Goal: Task Accomplishment & Management: Use online tool/utility

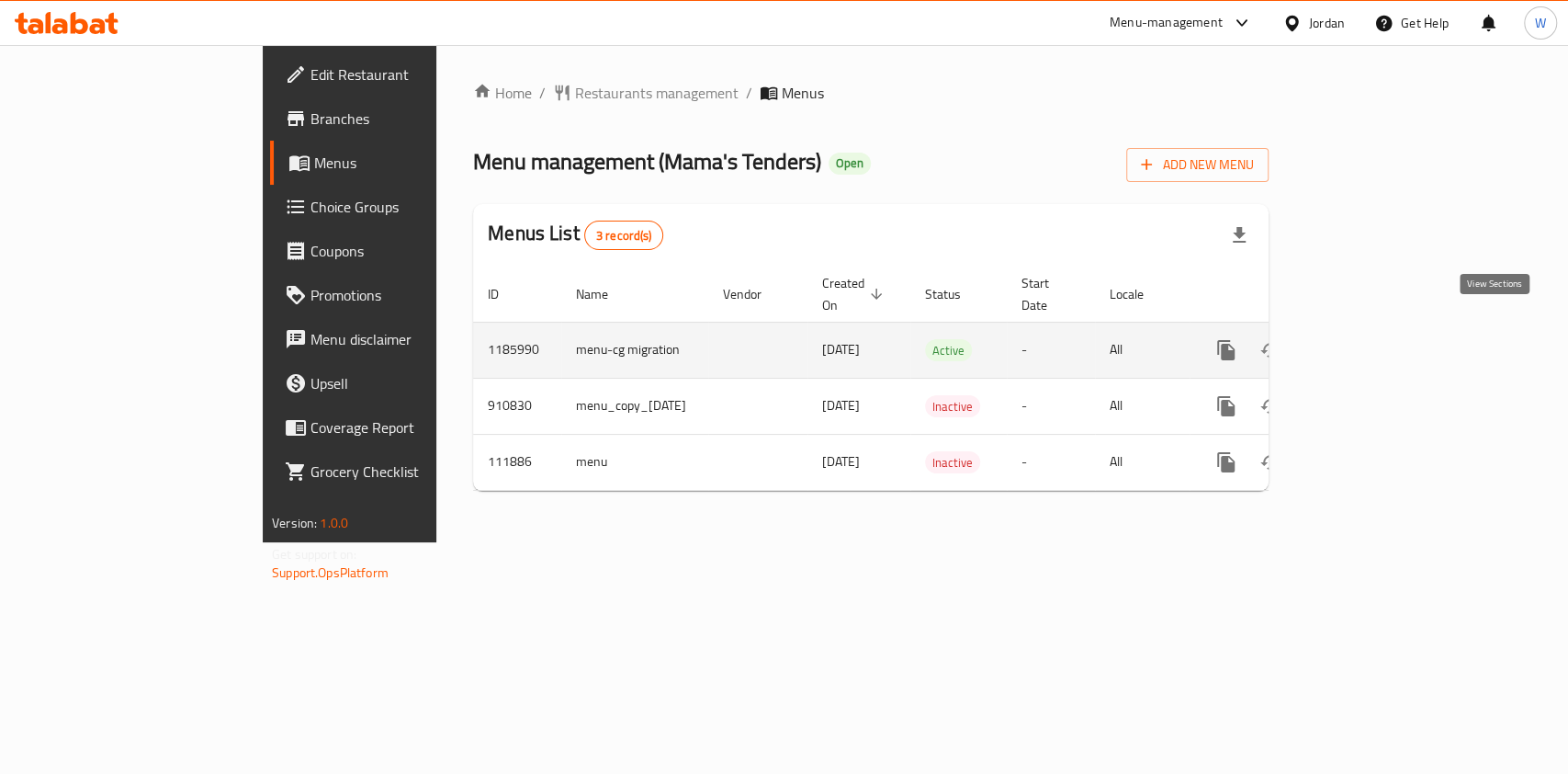
click at [1367, 342] on icon "enhanced table" at bounding box center [1358, 350] width 16 height 16
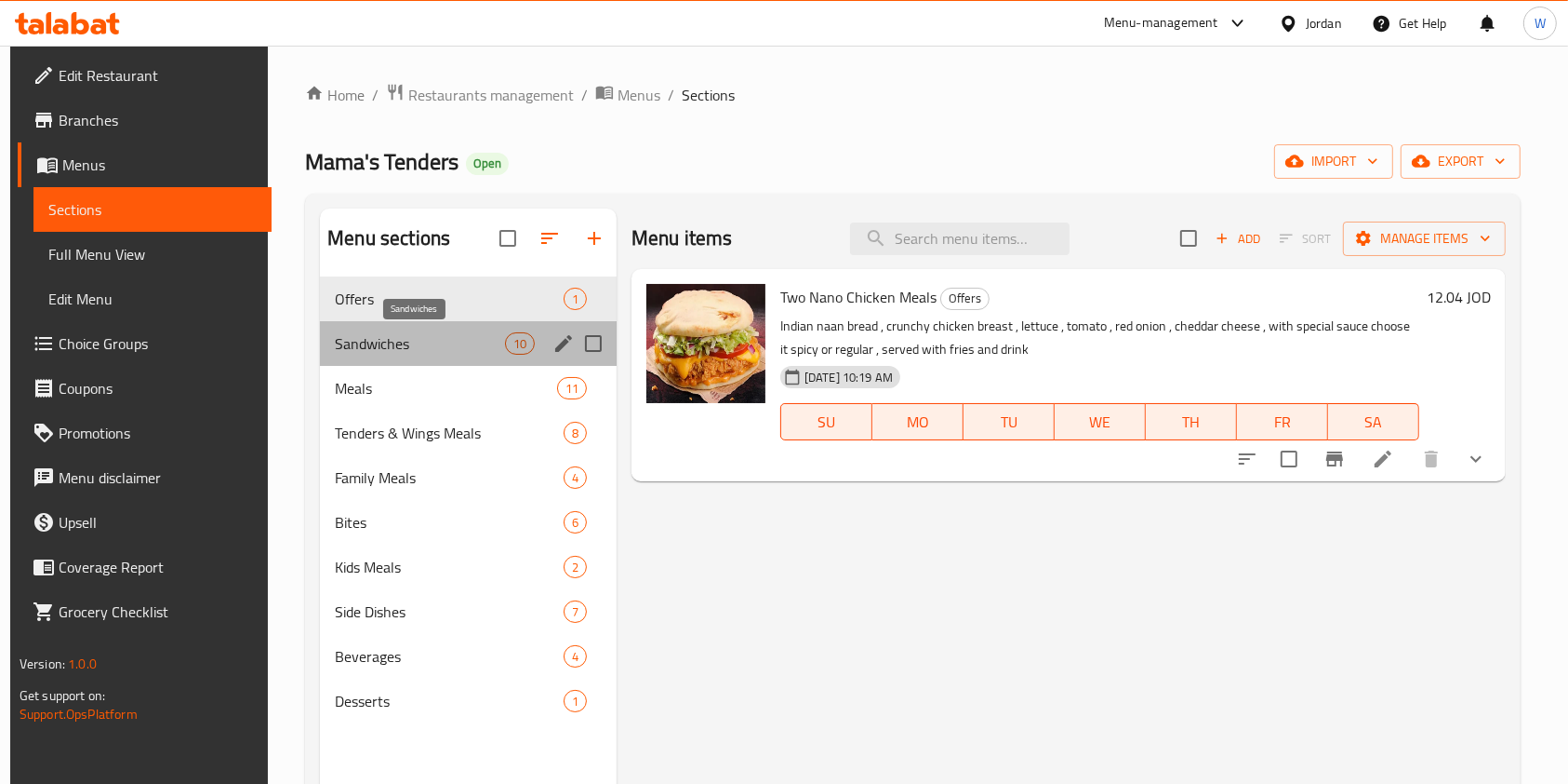
click at [400, 338] on span "Sandwiches" at bounding box center [419, 343] width 169 height 23
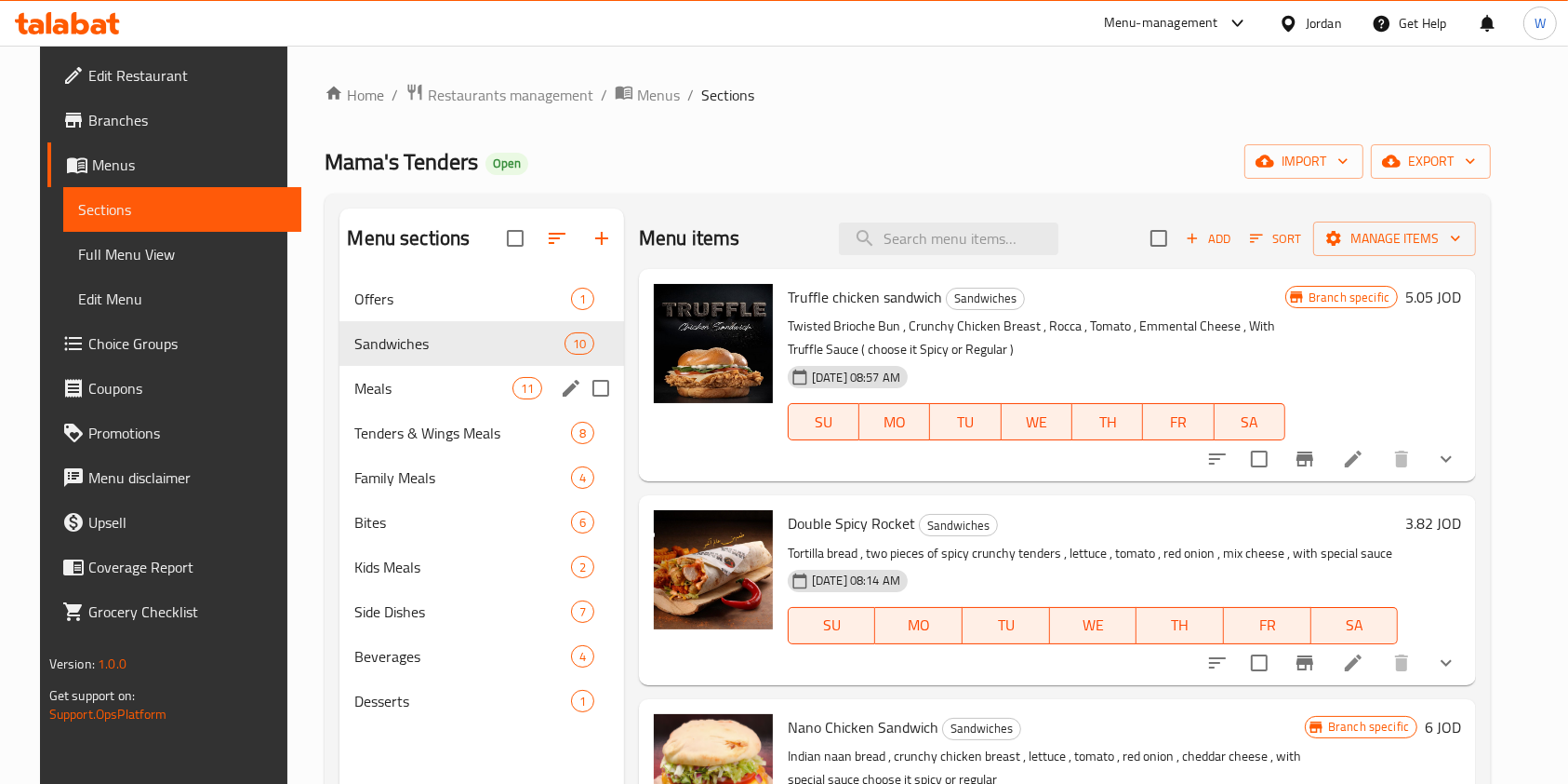
click at [424, 404] on div "Meals 11" at bounding box center [481, 389] width 284 height 45
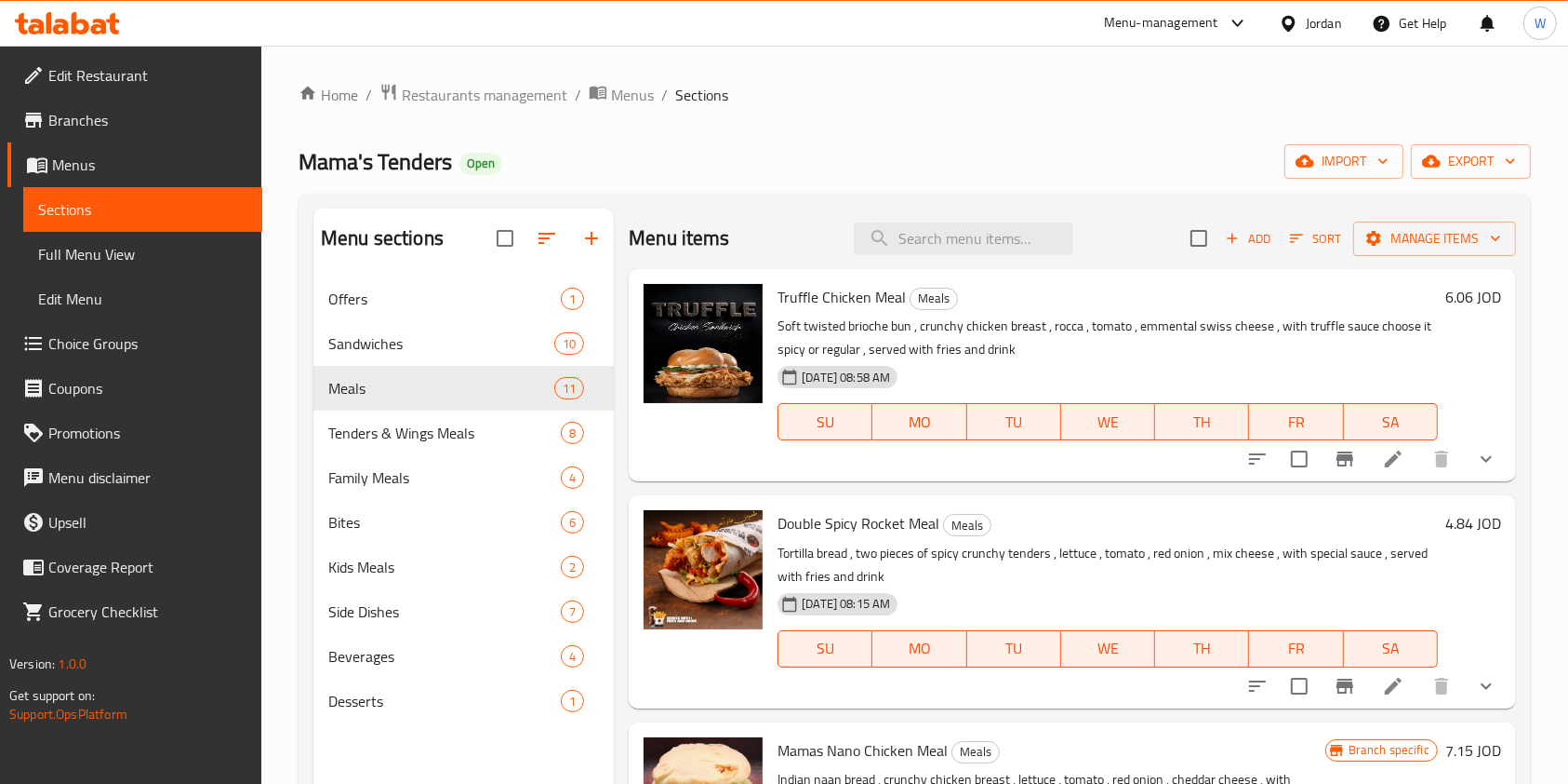
click at [338, 342] on span "Sandwiches" at bounding box center [441, 343] width 226 height 23
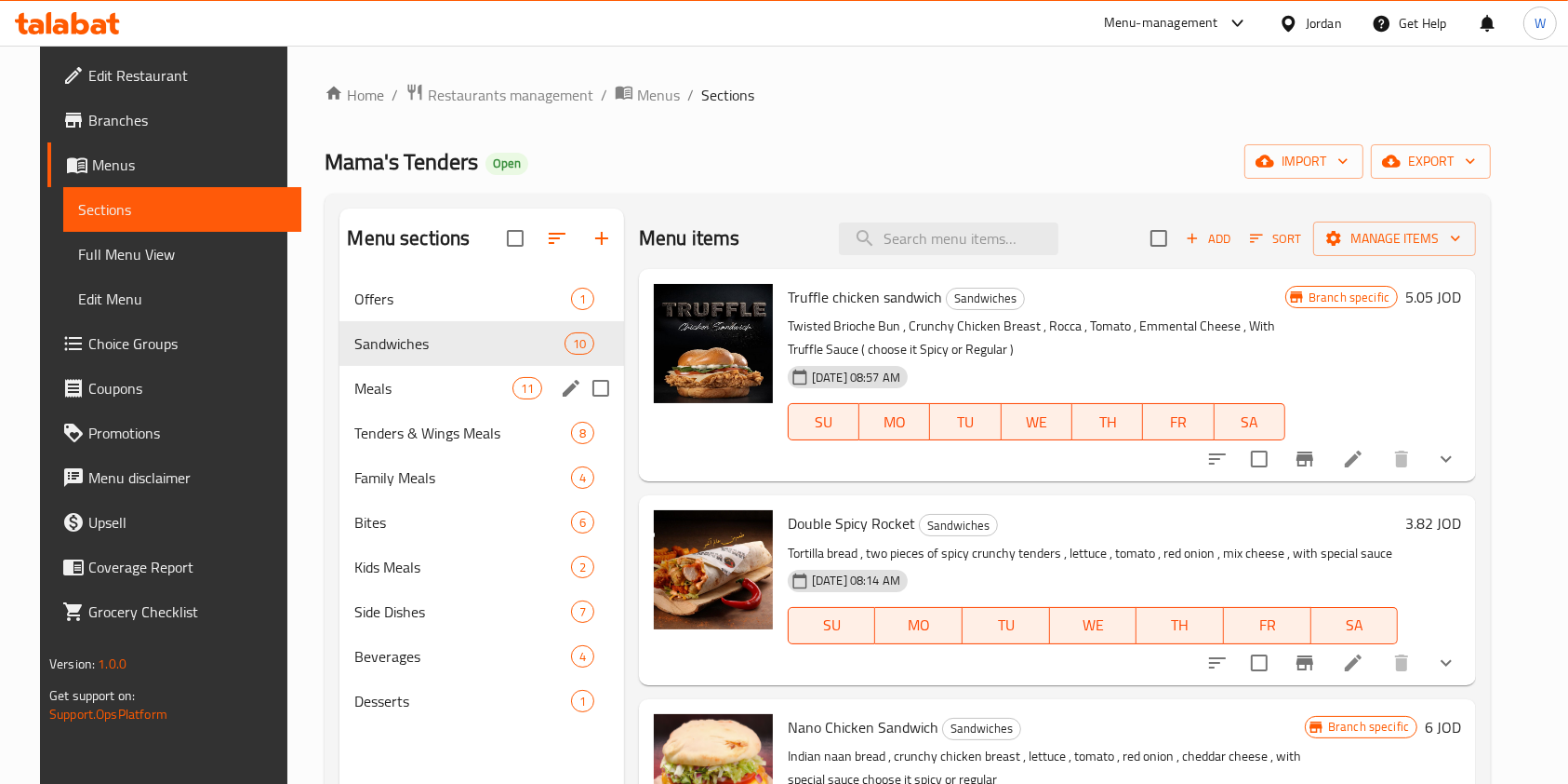
click at [357, 379] on span "Meals" at bounding box center [432, 388] width 157 height 23
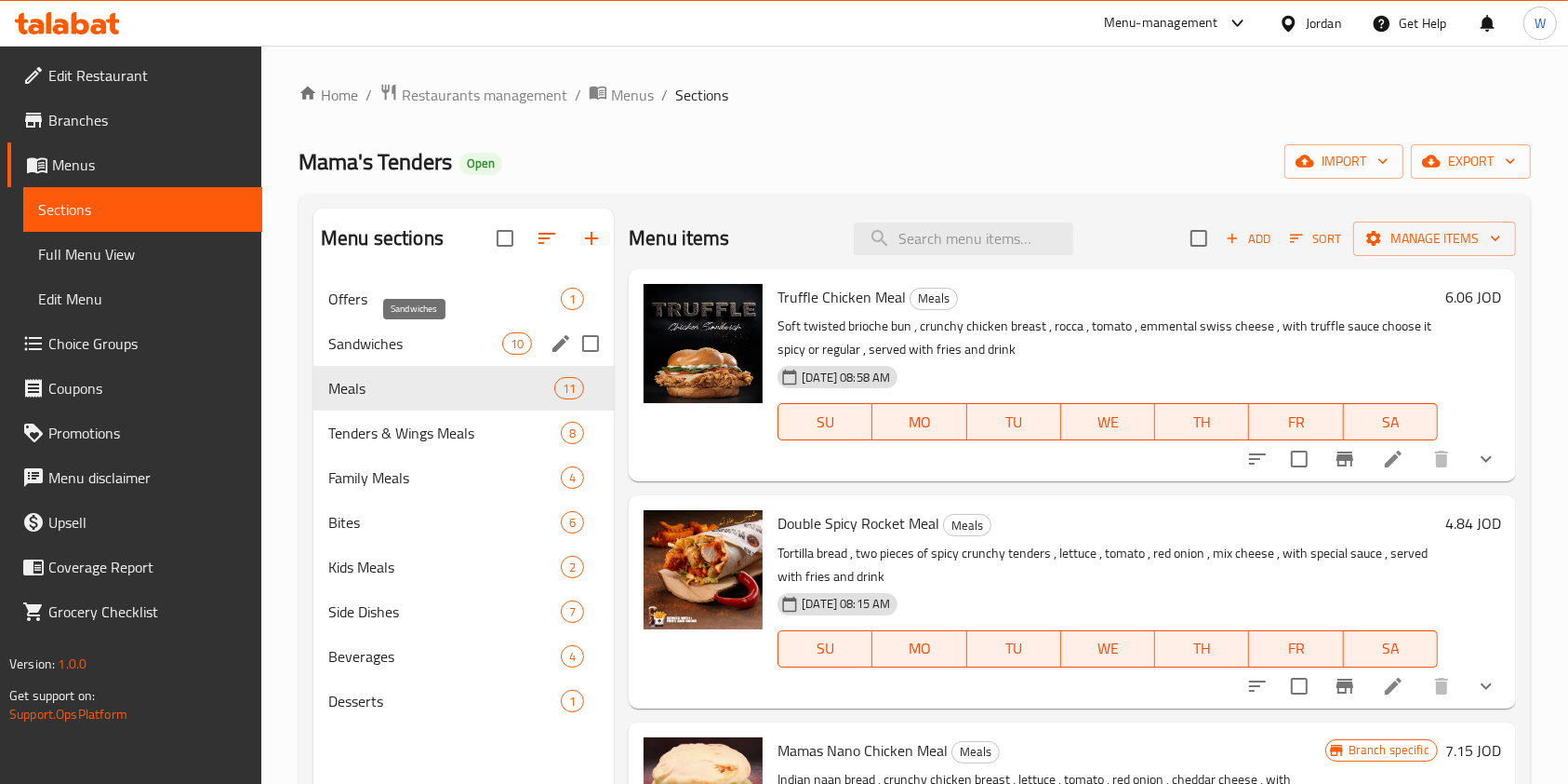
click at [481, 334] on span "Sandwiches" at bounding box center [416, 343] width 174 height 23
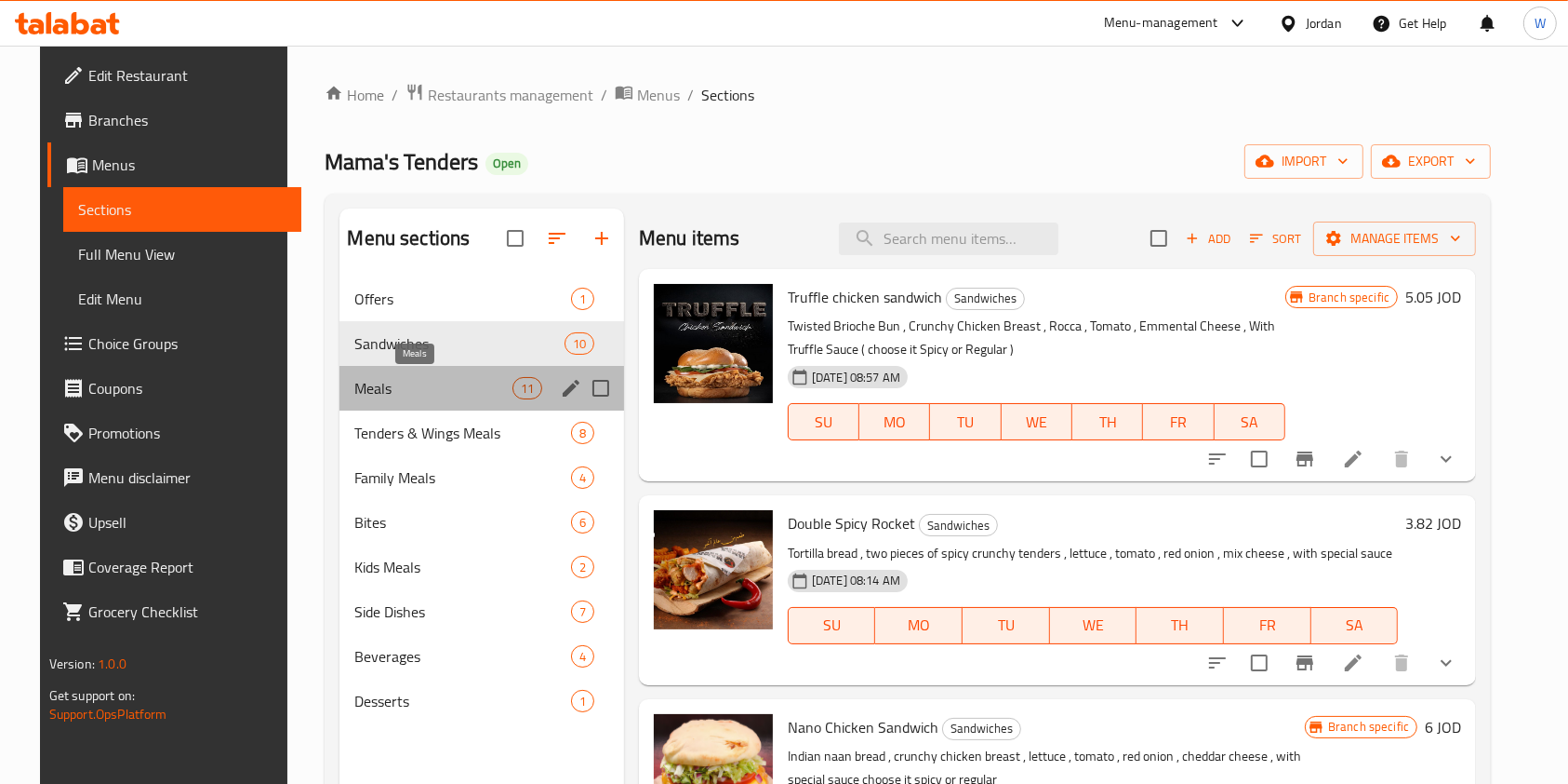
click at [476, 381] on span "Meals" at bounding box center [432, 388] width 157 height 23
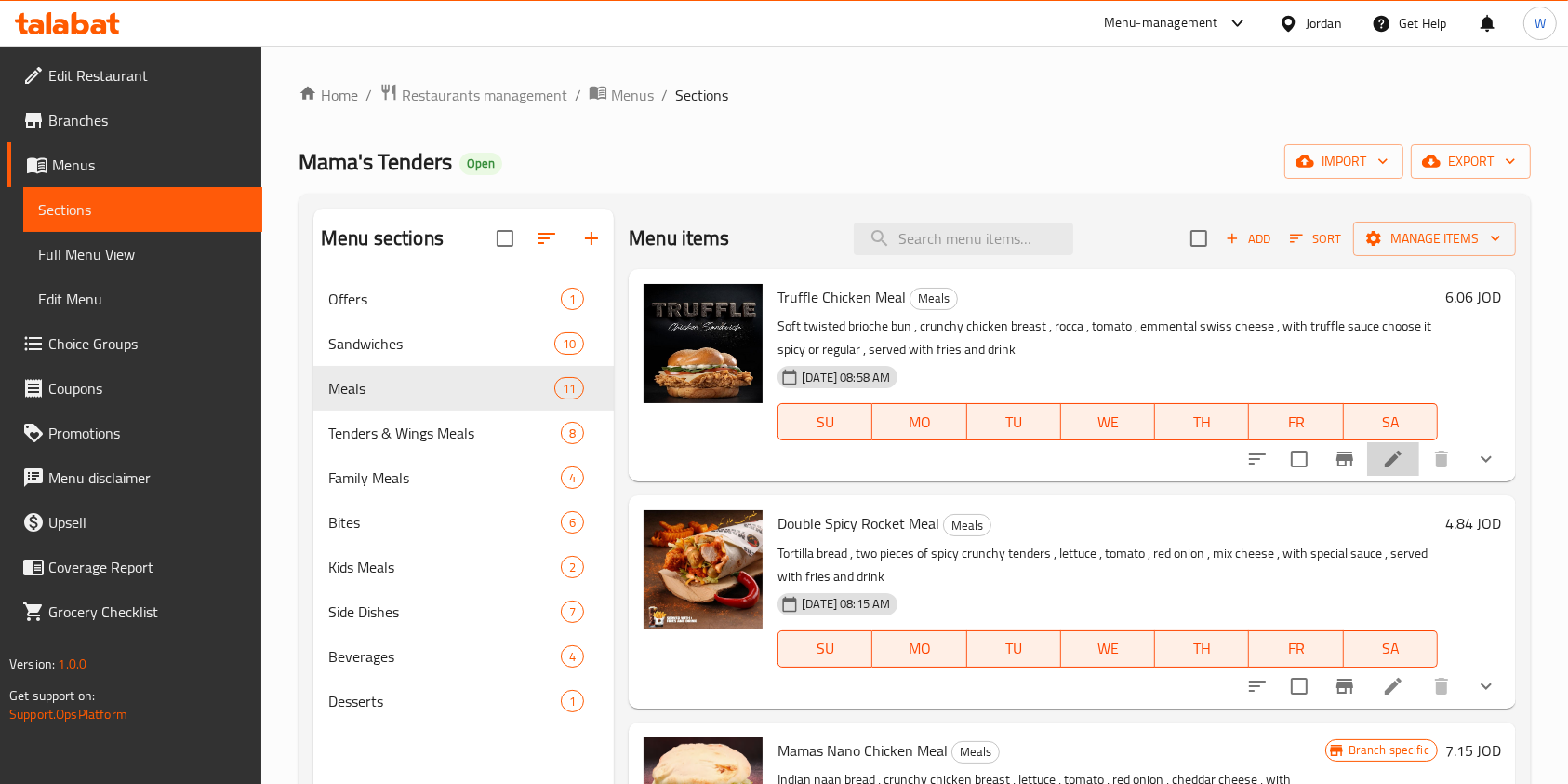
click at [1385, 475] on li at bounding box center [1393, 459] width 52 height 33
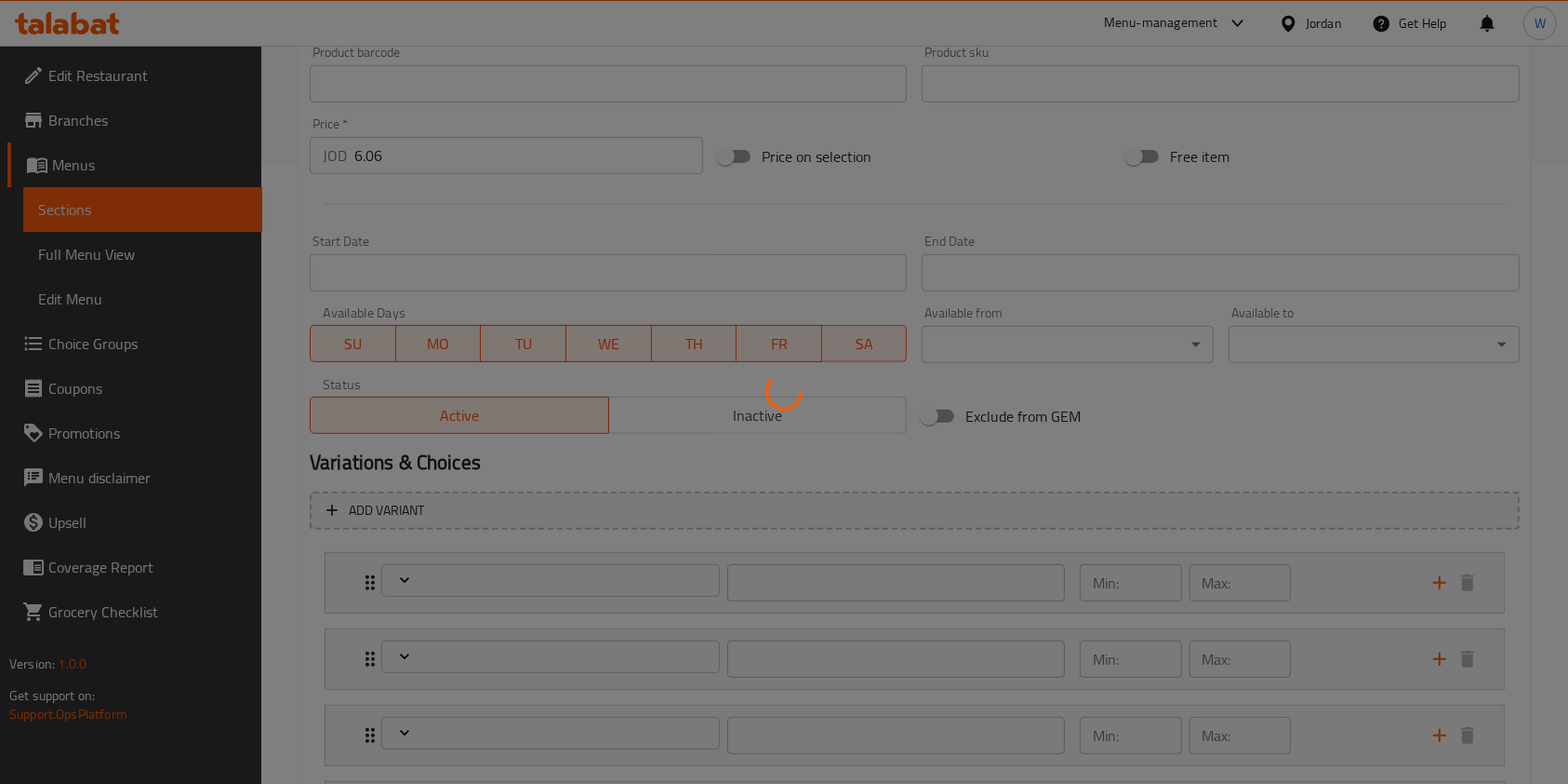
scroll to position [805, 0]
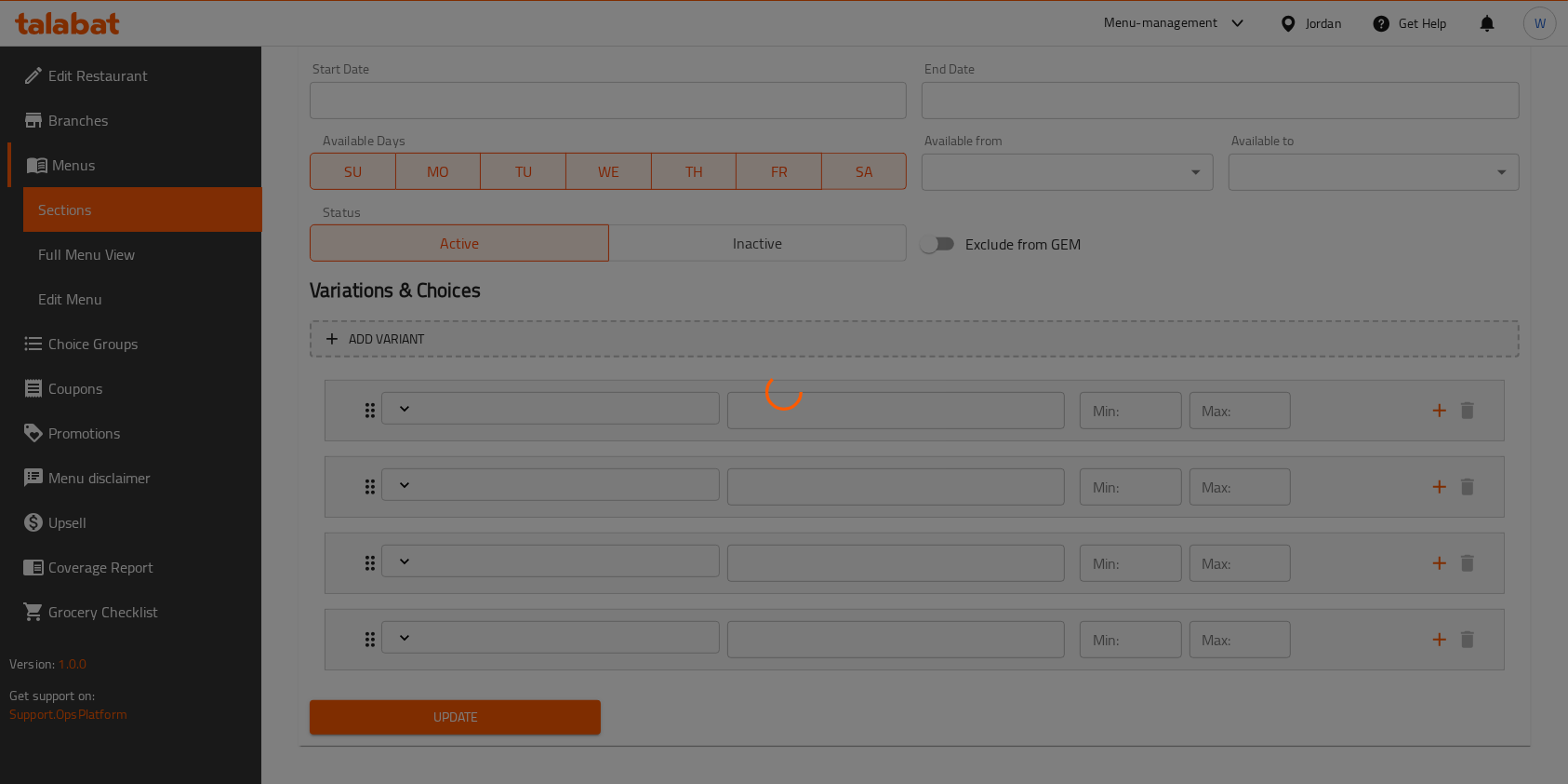
type input "إختيارك من:"
type input "1"
type input "اختيارك من المشروب"
type input "1"
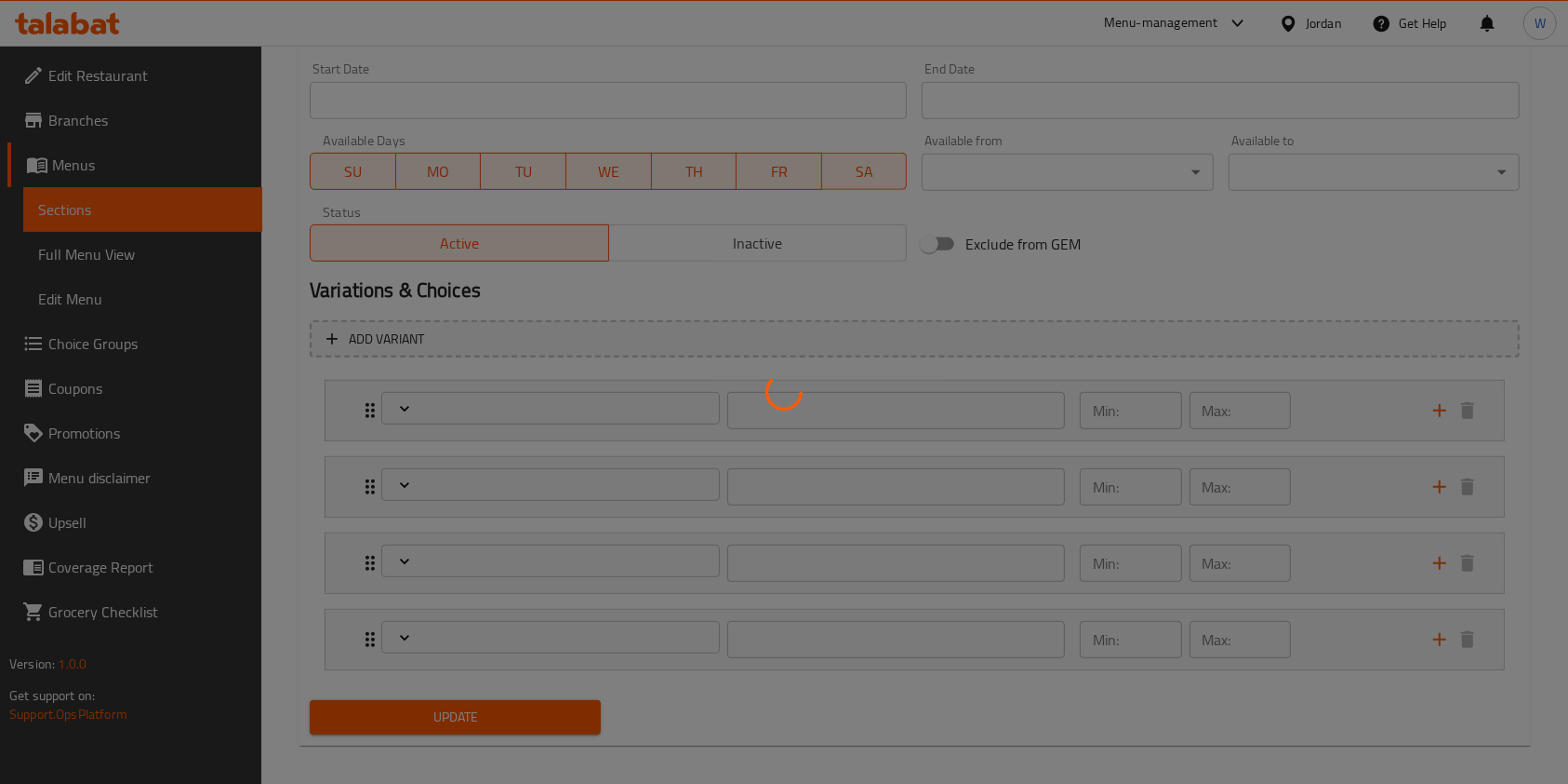
type input "1"
type input "ازالة مكونات من الساندويش"
type input "0"
type input "4"
type input "اضافات"
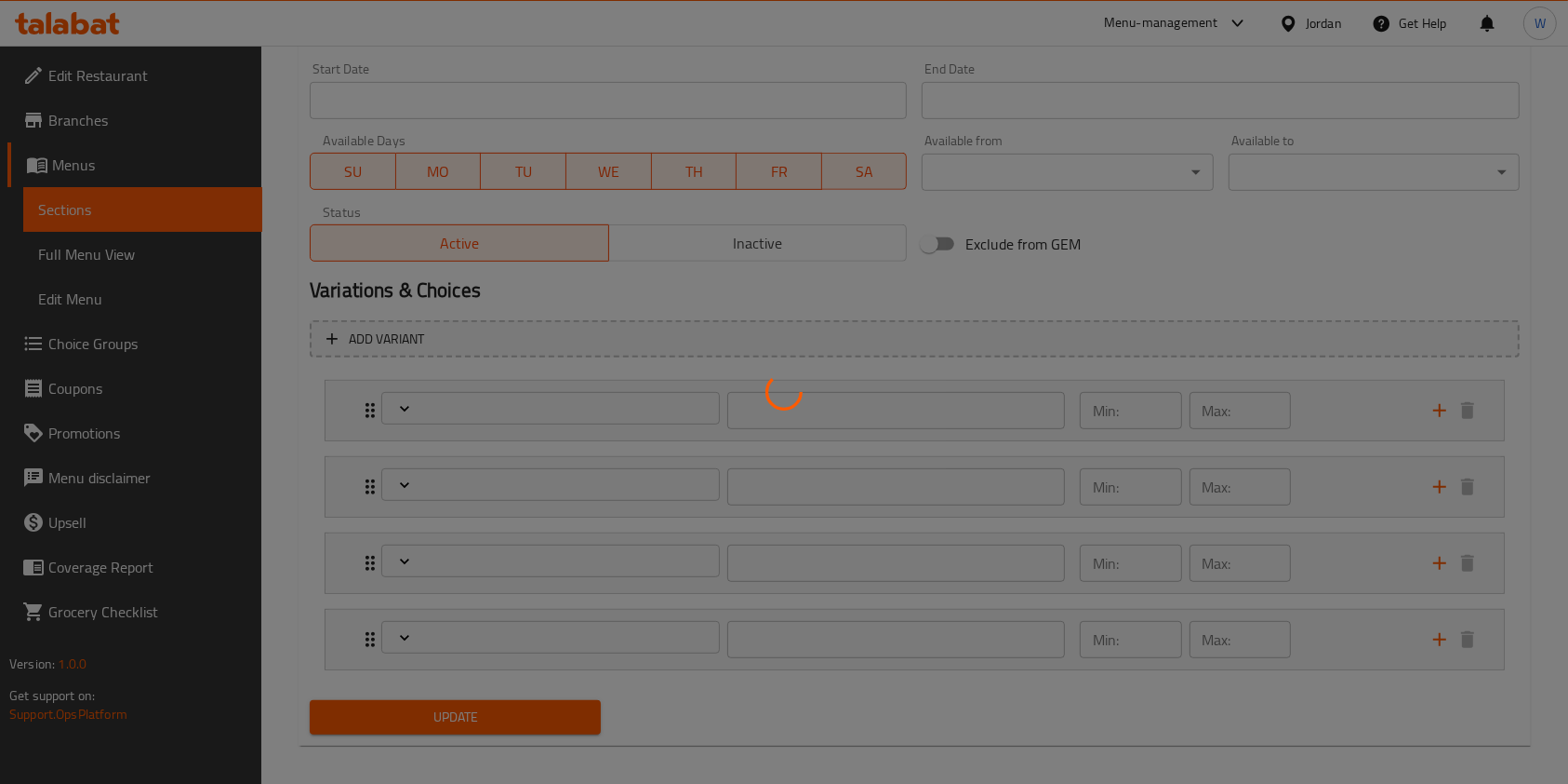
type input "0"
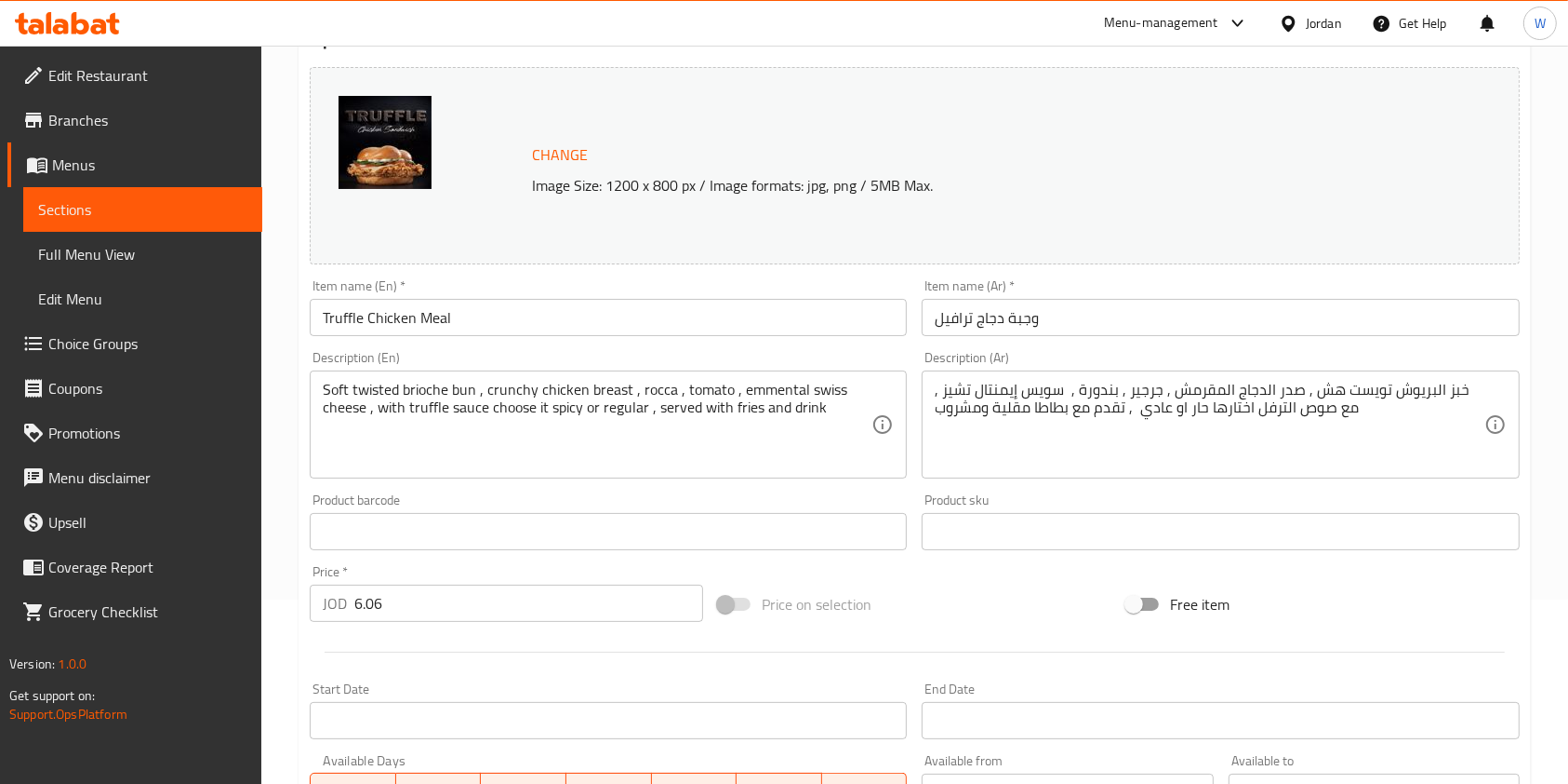
scroll to position [0, 0]
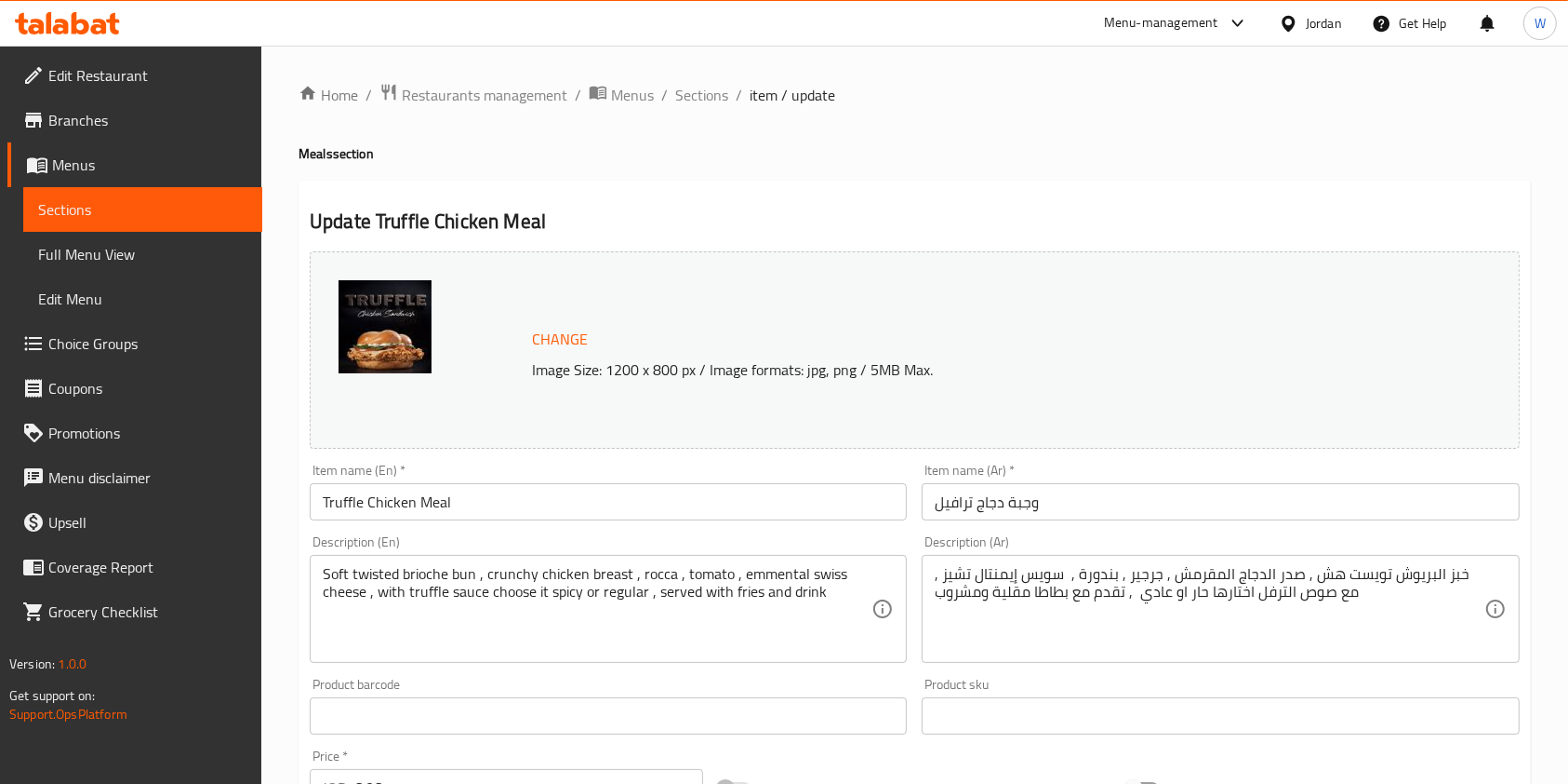
click at [691, 84] on span "Sections" at bounding box center [701, 95] width 53 height 23
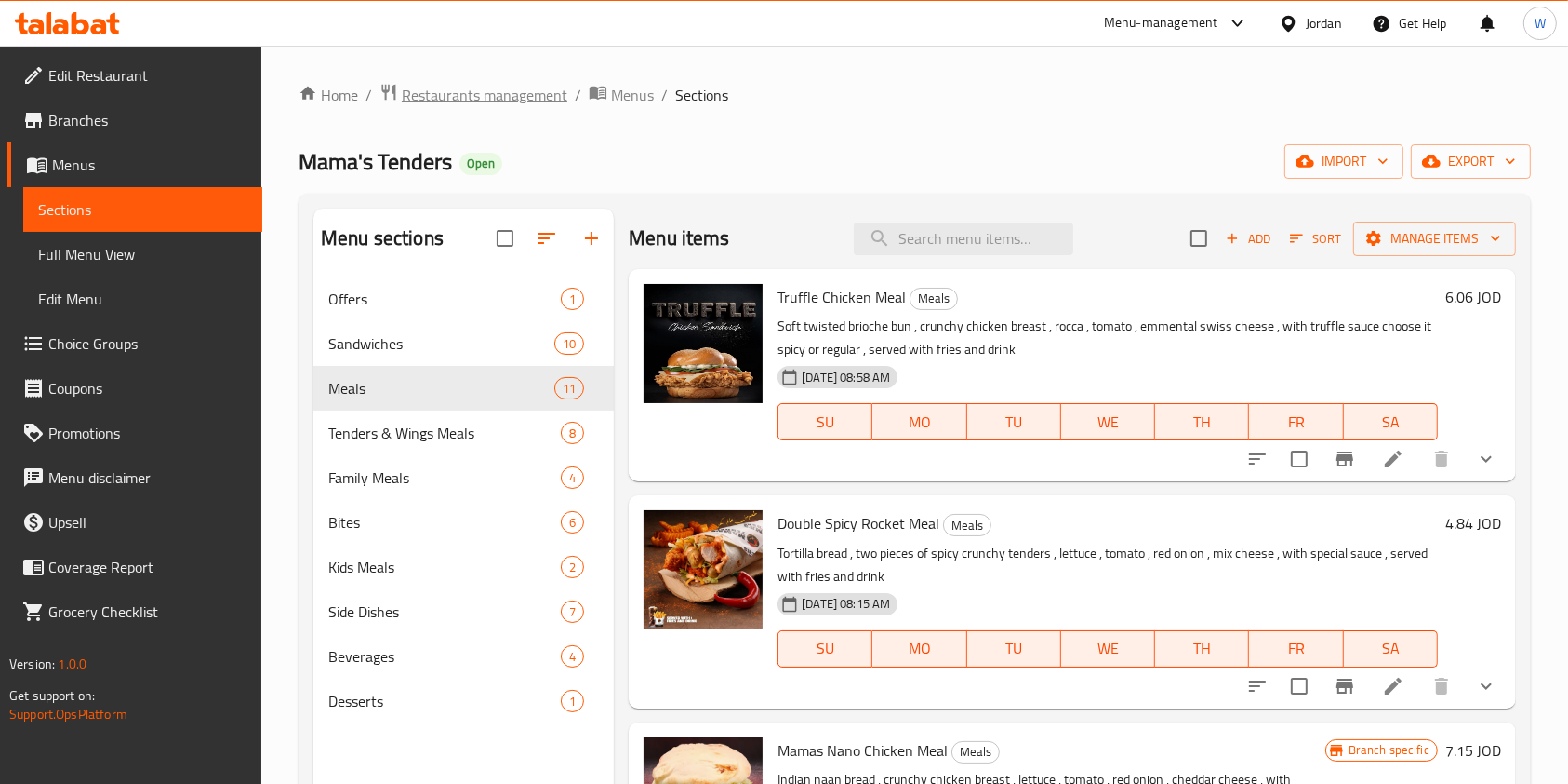
drag, startPoint x: 479, startPoint y: 134, endPoint x: 461, endPoint y: 97, distance: 41.1
click at [476, 131] on div "Home / Restaurants management / Menus / Sections Mama's Tenders Open import exp…" at bounding box center [915, 545] width 1232 height 924
click at [461, 97] on span "Restaurants management" at bounding box center [484, 95] width 165 height 23
